Goal: Task Accomplishment & Management: Manage account settings

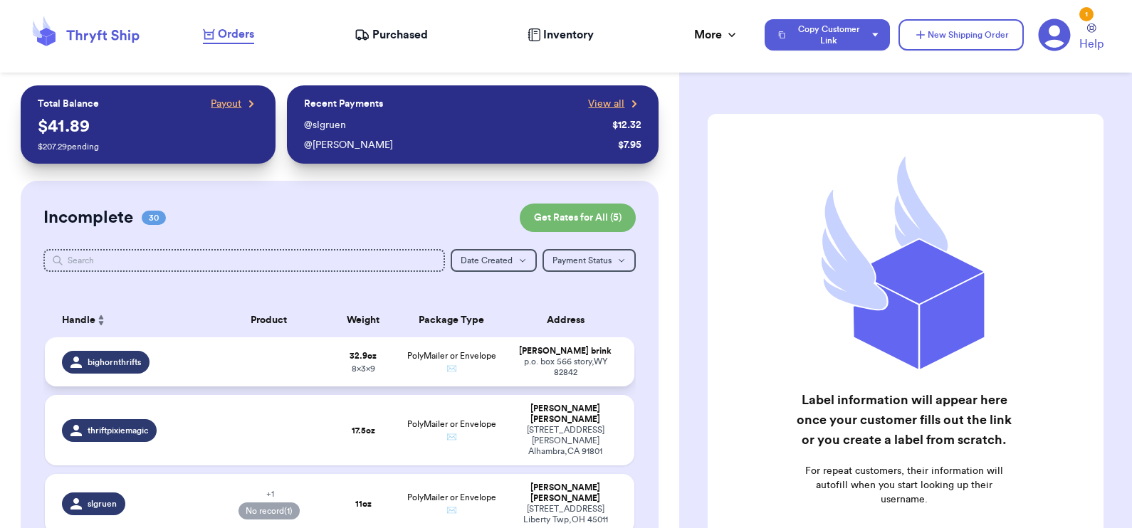
click at [239, 365] on td at bounding box center [269, 361] width 118 height 49
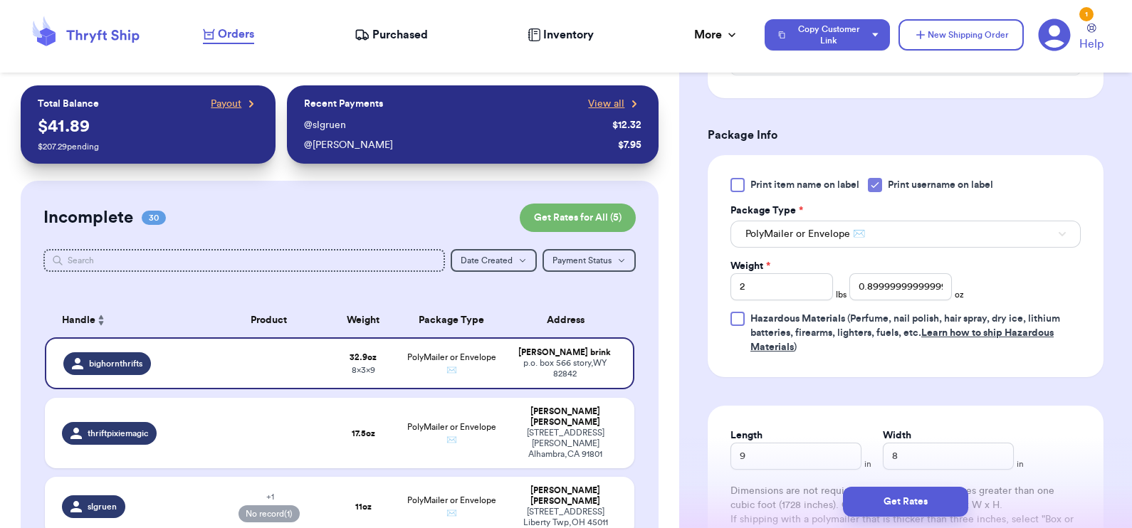
scroll to position [765, 0]
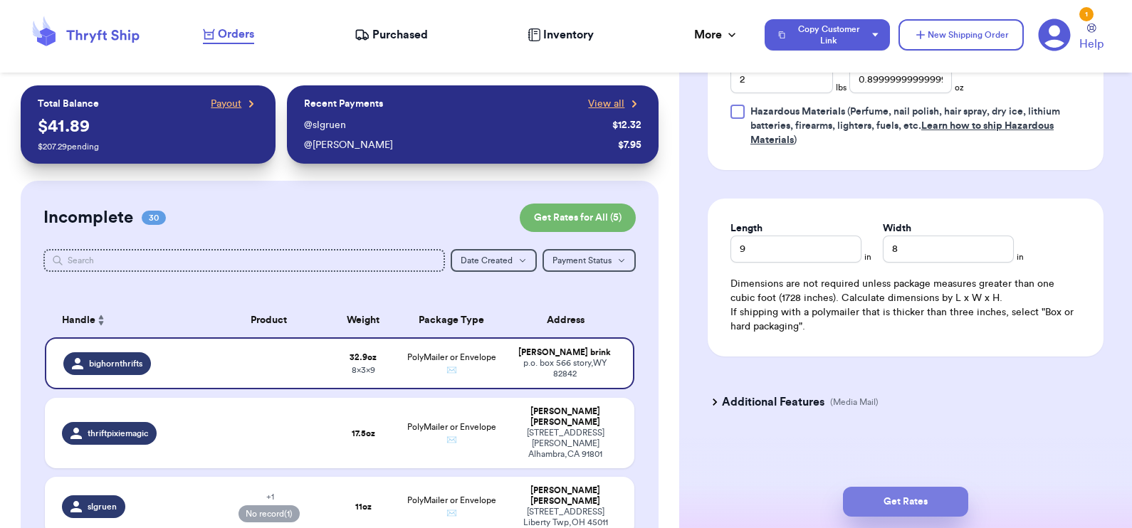
click at [903, 502] on button "Get Rates" at bounding box center [905, 502] width 125 height 30
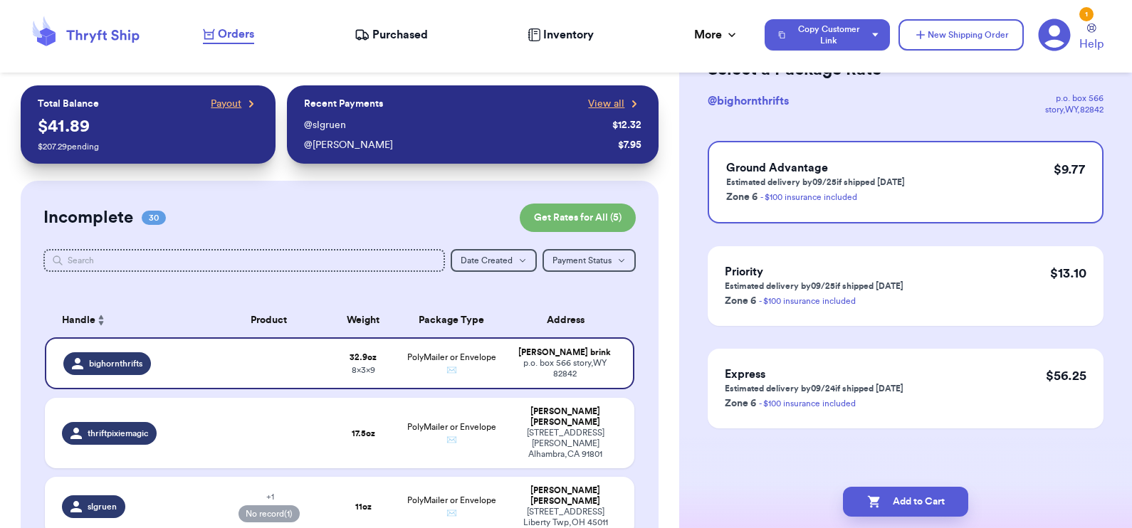
scroll to position [0, 0]
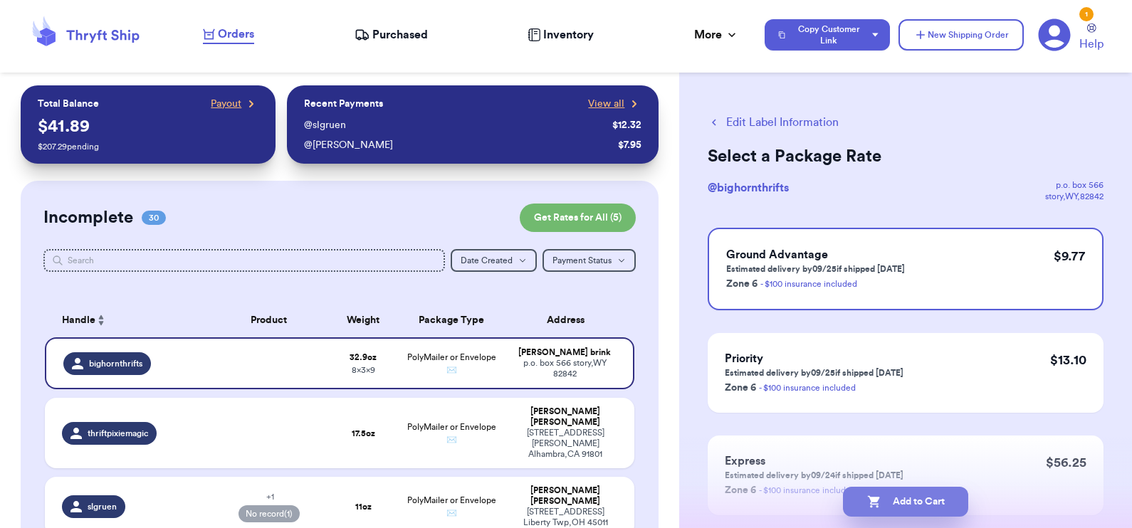
click at [888, 501] on button "Add to Cart" at bounding box center [905, 502] width 125 height 30
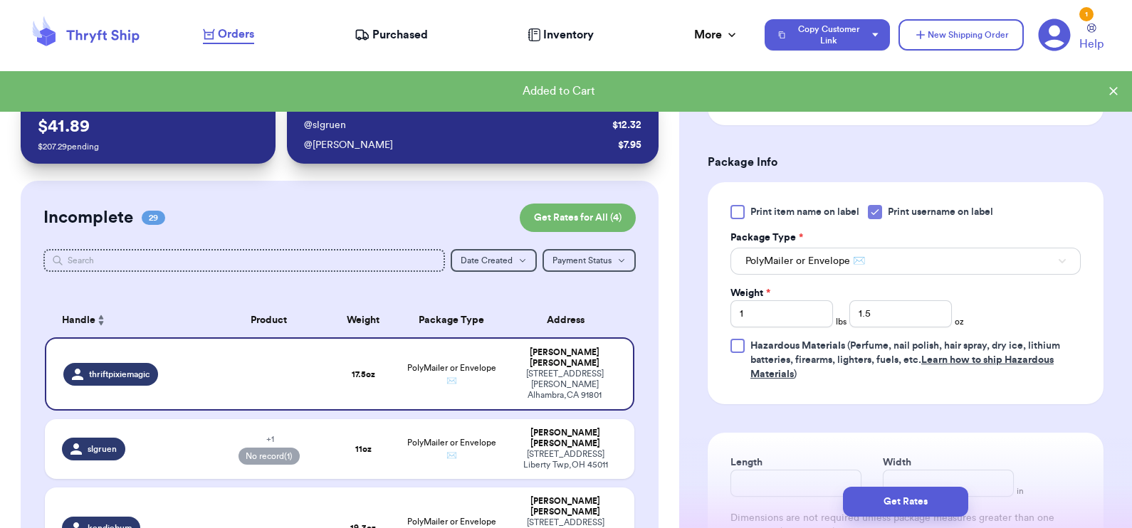
scroll to position [582, 0]
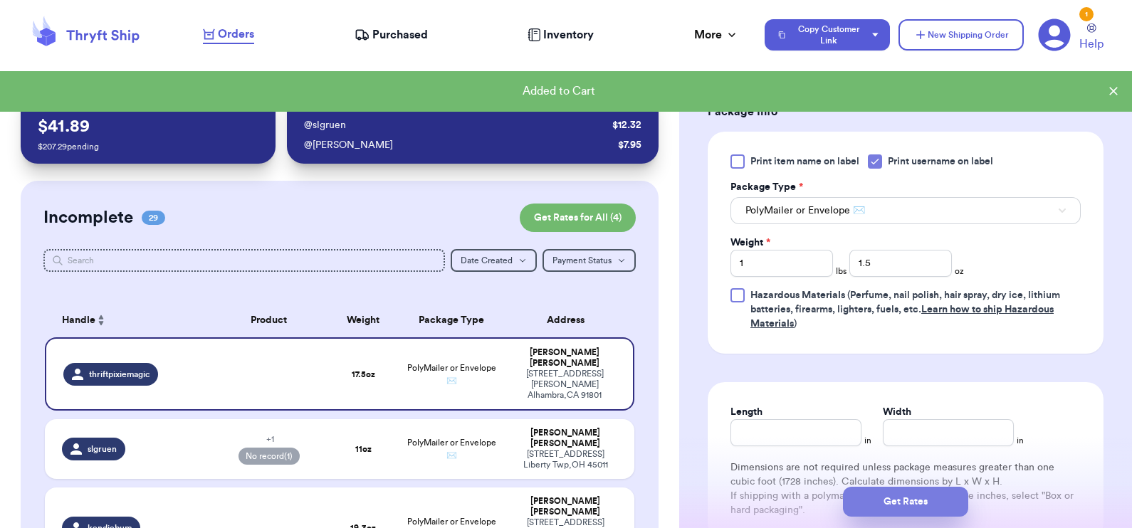
click at [889, 509] on button "Get Rates" at bounding box center [905, 502] width 125 height 30
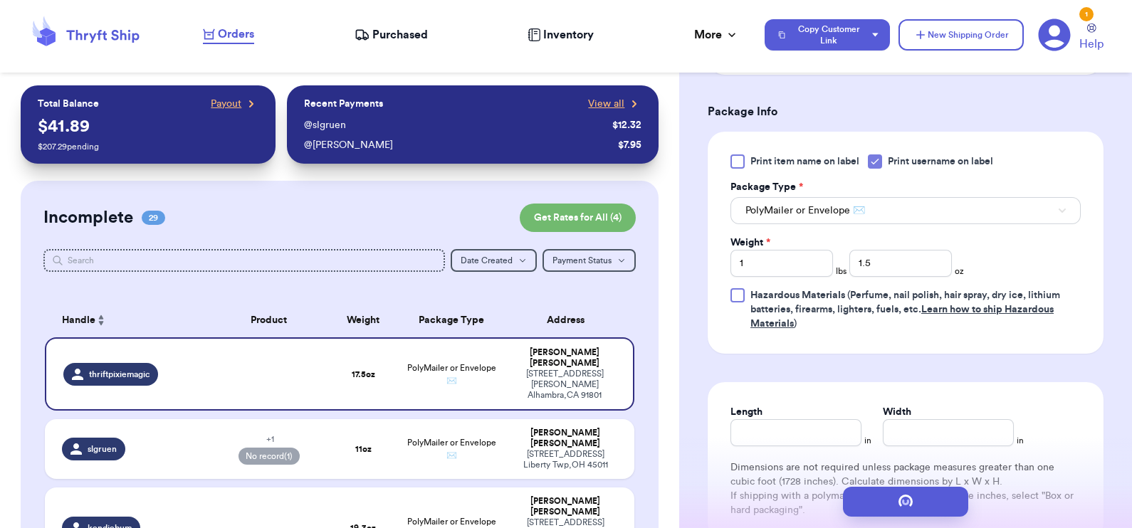
scroll to position [0, 0]
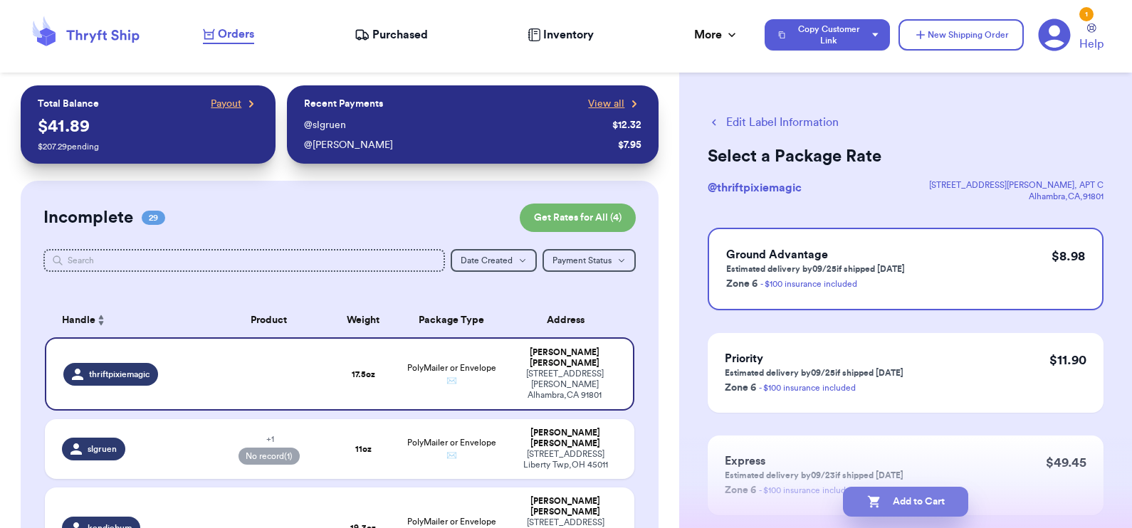
click at [906, 500] on button "Add to Cart" at bounding box center [905, 502] width 125 height 30
select select "paid"
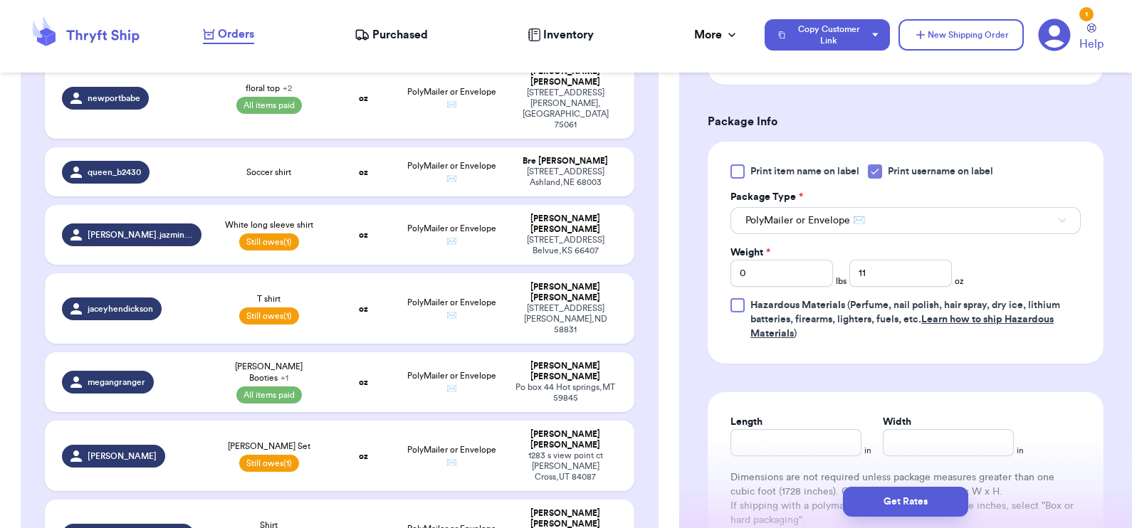
scroll to position [1852, 0]
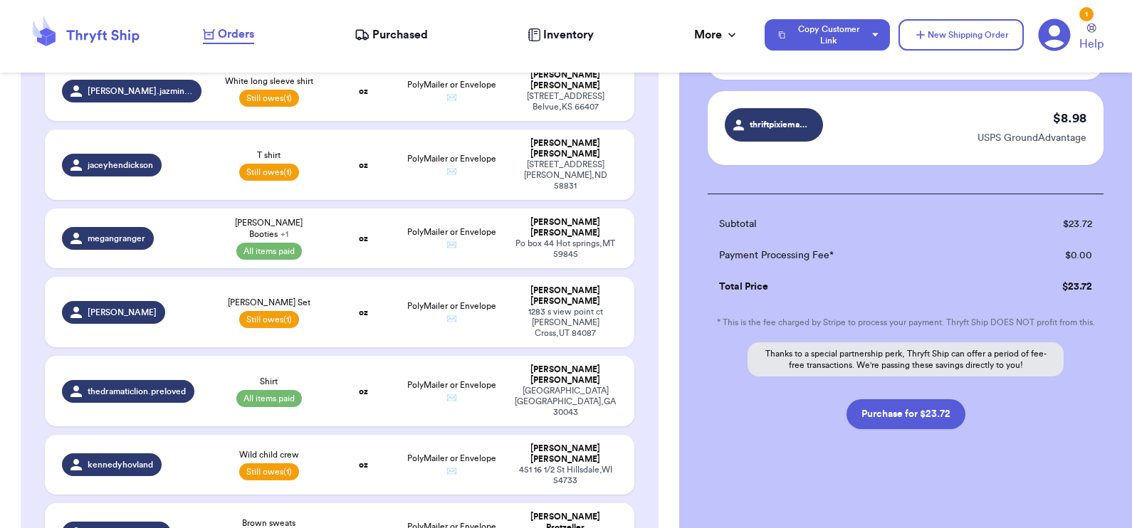
drag, startPoint x: 898, startPoint y: 416, endPoint x: 777, endPoint y: 453, distance: 125.9
click at [777, 453] on div "Checkout ( 3 ) Selected Labels aarsnmegs Green pants $ 4.97 USPS GroundAdvantag…" at bounding box center [905, 172] width 453 height 713
click at [906, 413] on button "Purchase for $23.72" at bounding box center [905, 414] width 119 height 30
checkbox input "false"
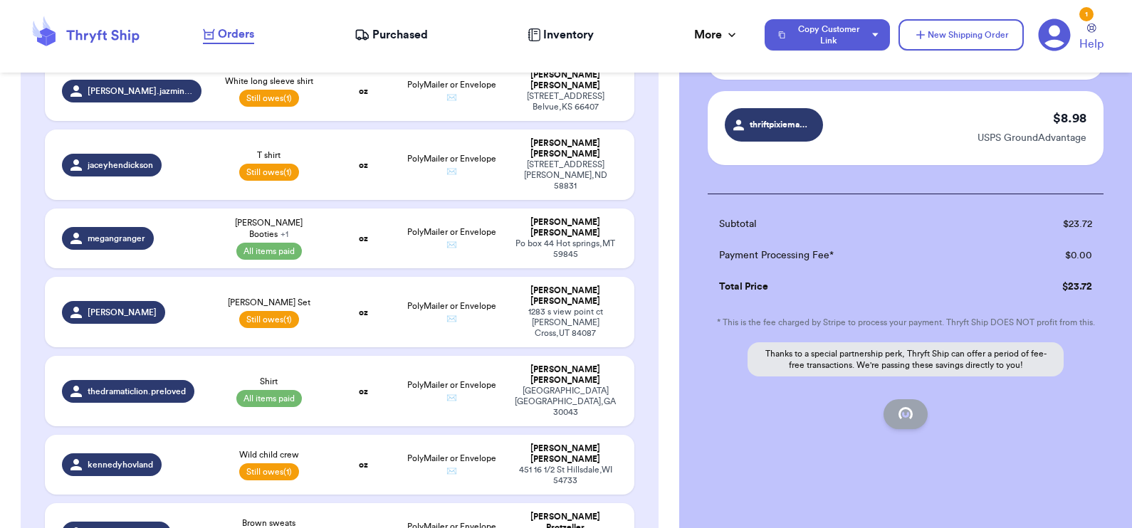
checkbox input "false"
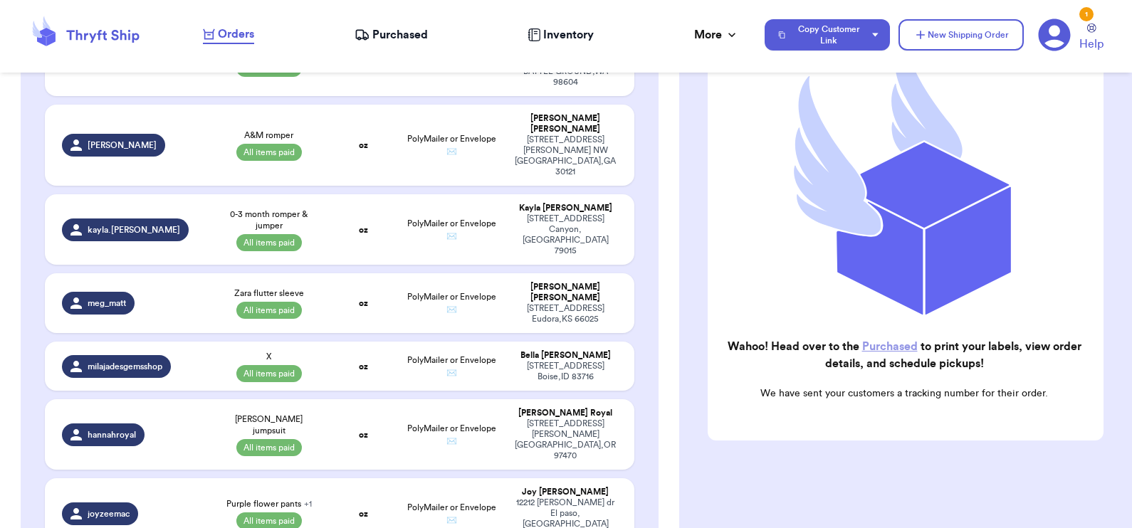
scroll to position [1069, 0]
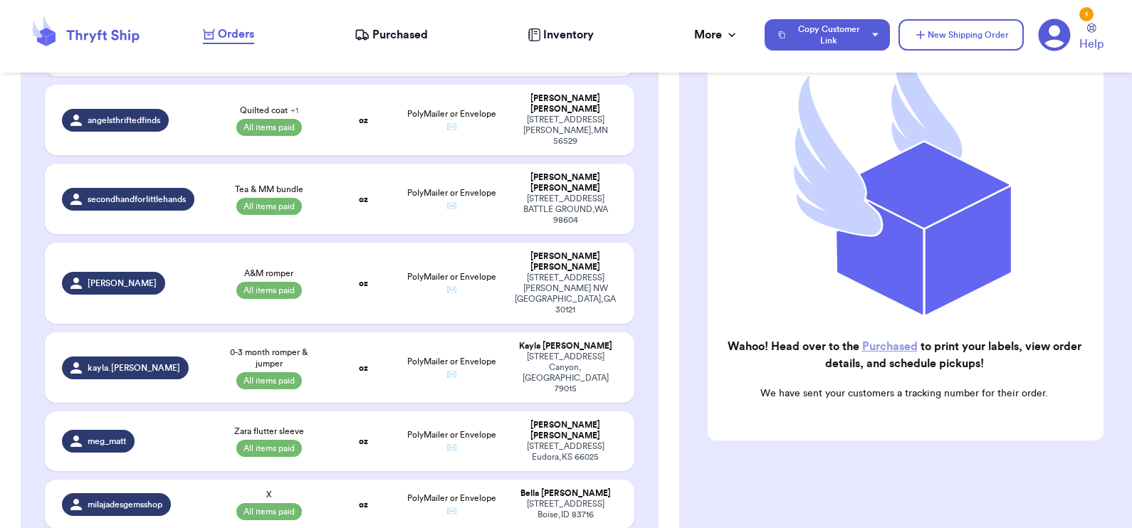
click at [390, 31] on span "Purchased" at bounding box center [400, 34] width 56 height 17
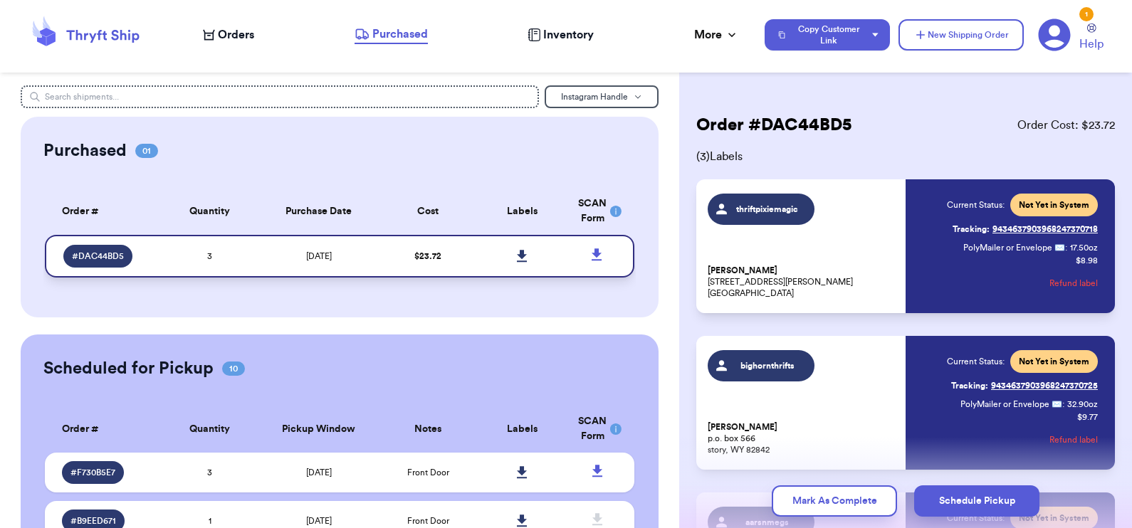
click at [517, 250] on icon at bounding box center [522, 256] width 11 height 13
click at [980, 498] on button "Schedule Pickup" at bounding box center [976, 501] width 125 height 31
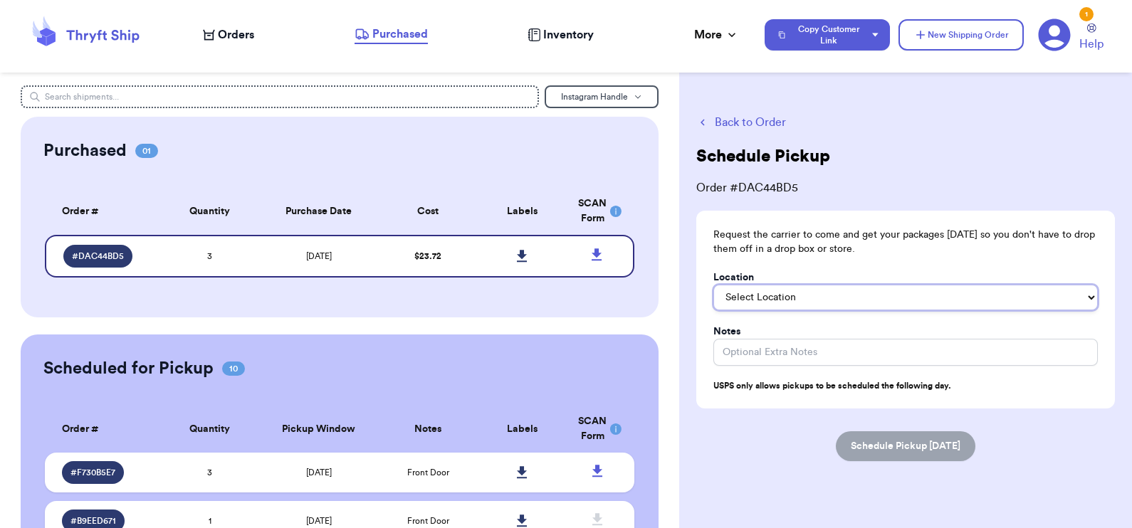
click at [802, 300] on select "Select Location In/At Mailbox On the Porch Front Door Back Door Side Door Knock…" at bounding box center [905, 298] width 384 height 26
select select "In/At Mailbox"
click at [713, 285] on select "Select Location In/At Mailbox On the Porch Front Door Back Door Side Door Knock…" at bounding box center [905, 298] width 384 height 26
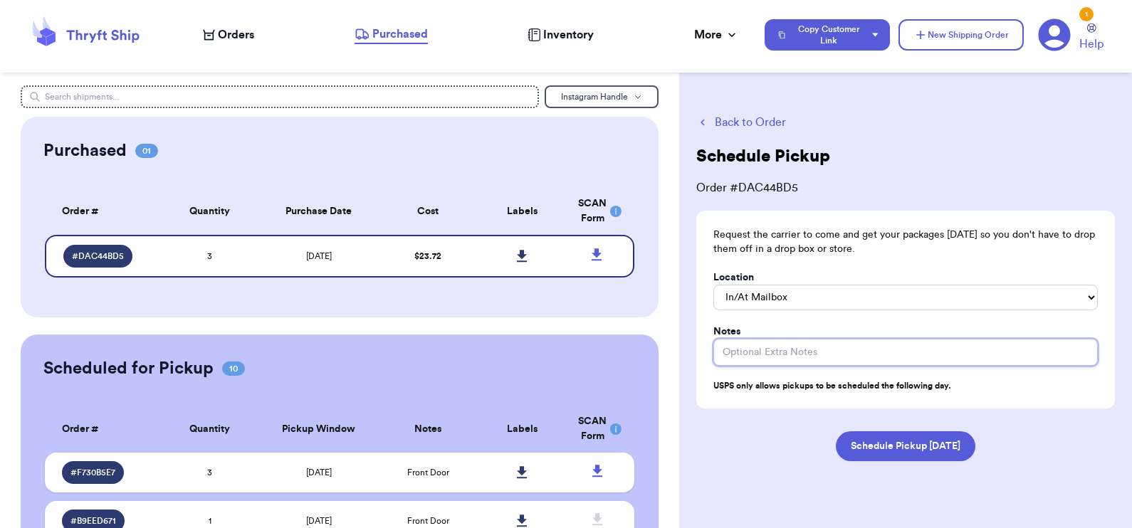
click at [818, 352] on input "Location" at bounding box center [905, 352] width 384 height 27
type input "3 packages in mailbox"
click at [836, 431] on button "Schedule Pickup [DATE]" at bounding box center [906, 446] width 140 height 30
click at [818, 352] on input "3 packages in mailbox" at bounding box center [905, 352] width 384 height 27
click at [872, 348] on input "3 packages in mailbox" at bounding box center [905, 352] width 384 height 27
